Goal: Check status: Check status

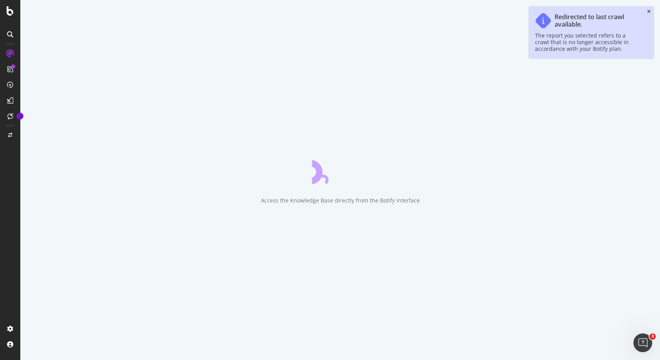
click at [648, 10] on icon "close toast" at bounding box center [649, 11] width 4 height 5
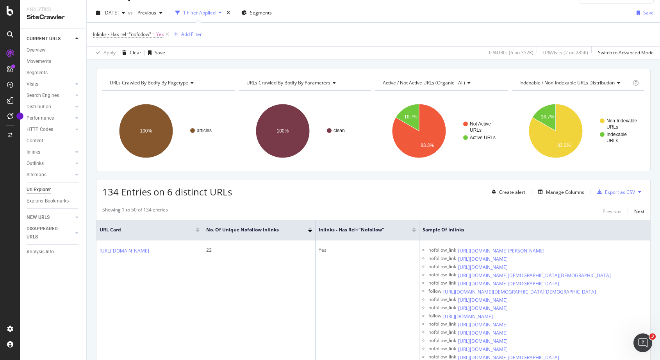
scroll to position [17, 0]
